Goal: Task Accomplishment & Management: Manage account settings

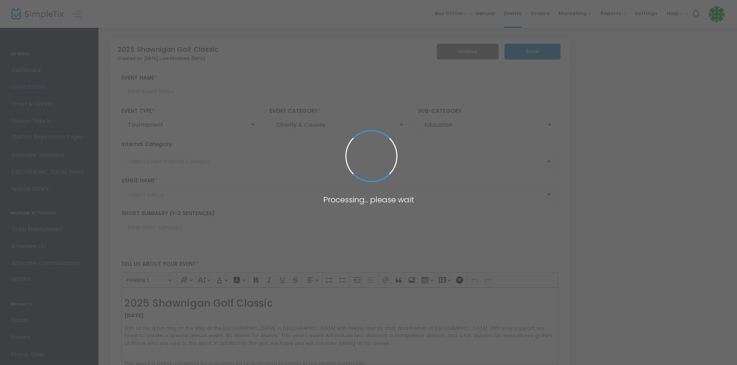
type input "2025 Shawnigan Golf Classic"
type textarea "2025 Shawnigan Golf Classic. Join us [DATE][DATE] for a fun day on the links at…"
checkbox input "true"
type input "Register Now"
type input "University Golf Club"
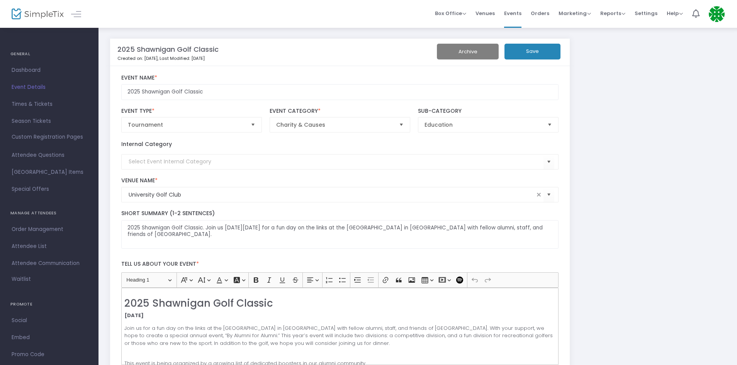
click at [545, 20] on span "Orders" at bounding box center [540, 13] width 19 height 20
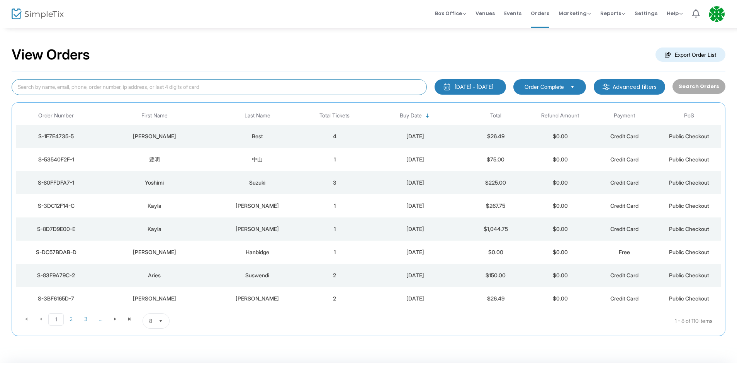
click at [76, 88] on input at bounding box center [219, 87] width 415 height 16
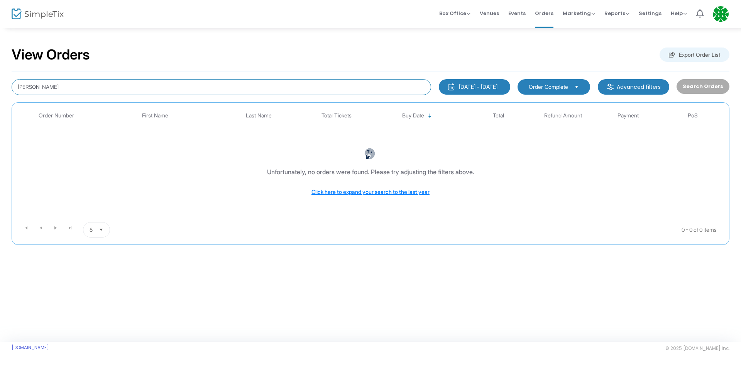
click at [575, 85] on kendo-dropdownlist "Order Complete" at bounding box center [554, 86] width 73 height 15
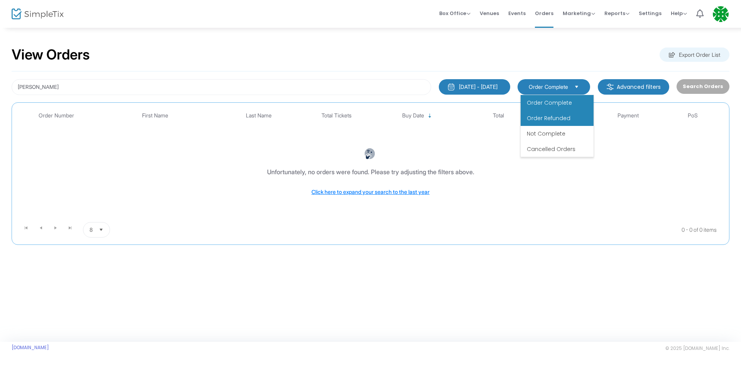
click at [553, 116] on span "Order Refunded" at bounding box center [549, 118] width 44 height 8
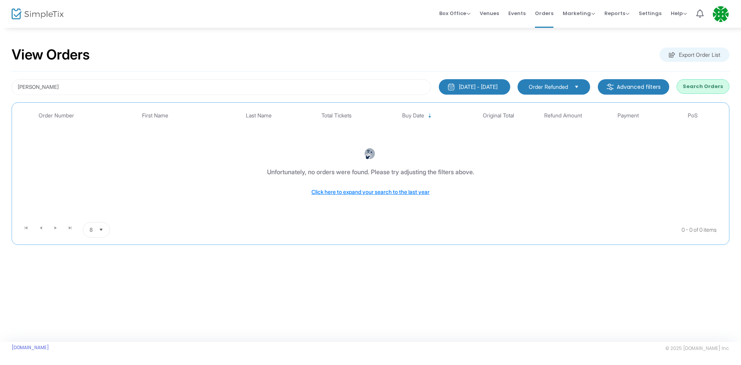
click at [692, 92] on button "Search Orders" at bounding box center [703, 86] width 53 height 15
click at [460, 91] on button "[DATE] - [DATE]" at bounding box center [474, 86] width 71 height 15
click at [482, 73] on div "[PERSON_NAME] [DATE] - [DATE] Last 30 Days [DATE] [DATE] This week This Month L…" at bounding box center [371, 157] width 718 height 173
drag, startPoint x: 76, startPoint y: 90, endPoint x: -16, endPoint y: 97, distance: 91.8
click at [0, 97] on html "Processing... please wait Box Office Sell Tickets Bookings Sell Season Pass Ven…" at bounding box center [370, 182] width 741 height 365
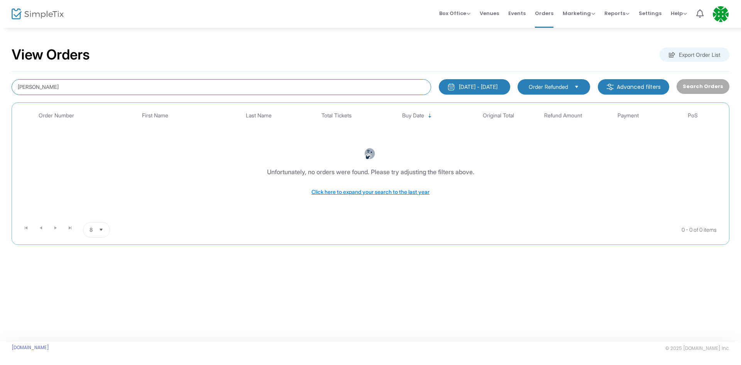
click at [59, 88] on input "[PERSON_NAME]" at bounding box center [222, 87] width 420 height 16
drag, startPoint x: 76, startPoint y: 81, endPoint x: -16, endPoint y: 93, distance: 93.4
click at [0, 93] on html "Processing... please wait Box Office Sell Tickets Bookings Sell Season Pass Ven…" at bounding box center [370, 182] width 741 height 365
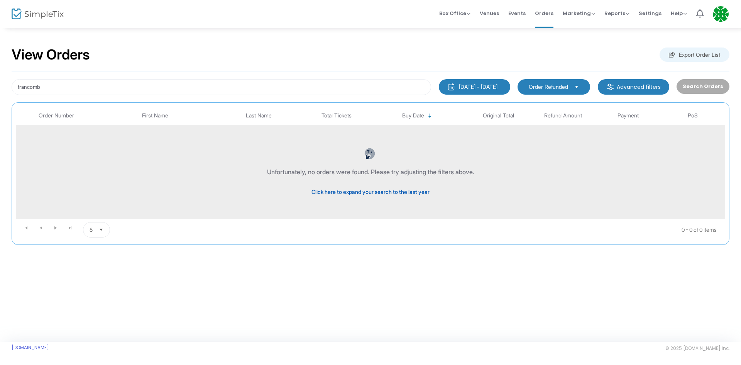
click at [375, 193] on span "Click here to expand your search to the last year" at bounding box center [371, 191] width 118 height 7
click at [20, 89] on input "francomb" at bounding box center [222, 87] width 420 height 16
click at [22, 88] on input "francomb" at bounding box center [222, 87] width 420 height 16
click at [21, 85] on input "fancomb" at bounding box center [222, 87] width 420 height 16
click at [22, 85] on input "fancomb" at bounding box center [222, 87] width 420 height 16
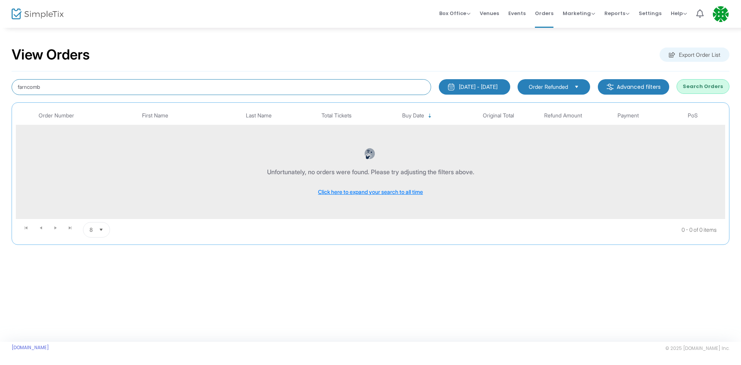
click at [78, 87] on input "farncomb" at bounding box center [222, 87] width 420 height 16
type input "farncomb"
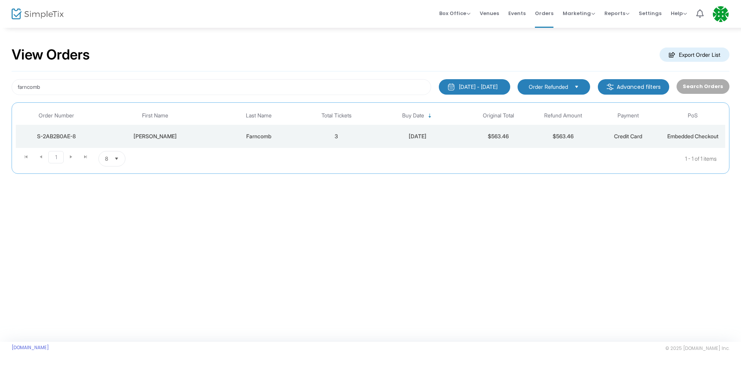
click at [282, 142] on td "Farncomb" at bounding box center [259, 136] width 91 height 23
